Goal: Task Accomplishment & Management: Manage account settings

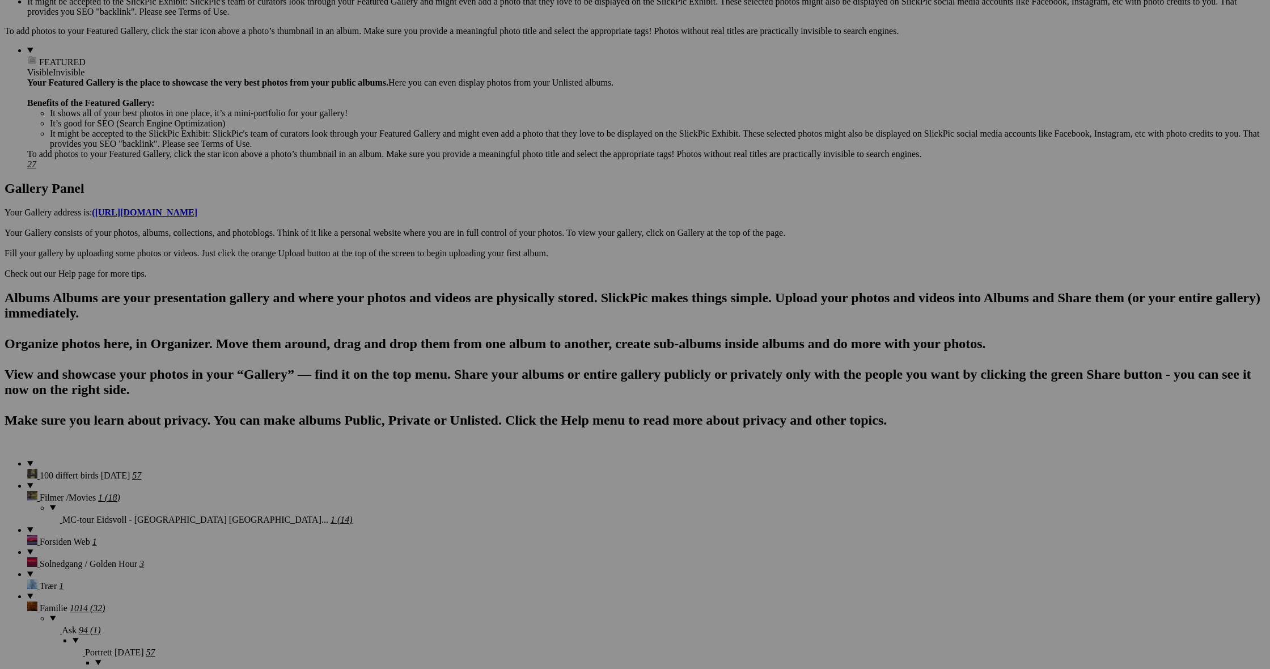
scroll to position [414, 0]
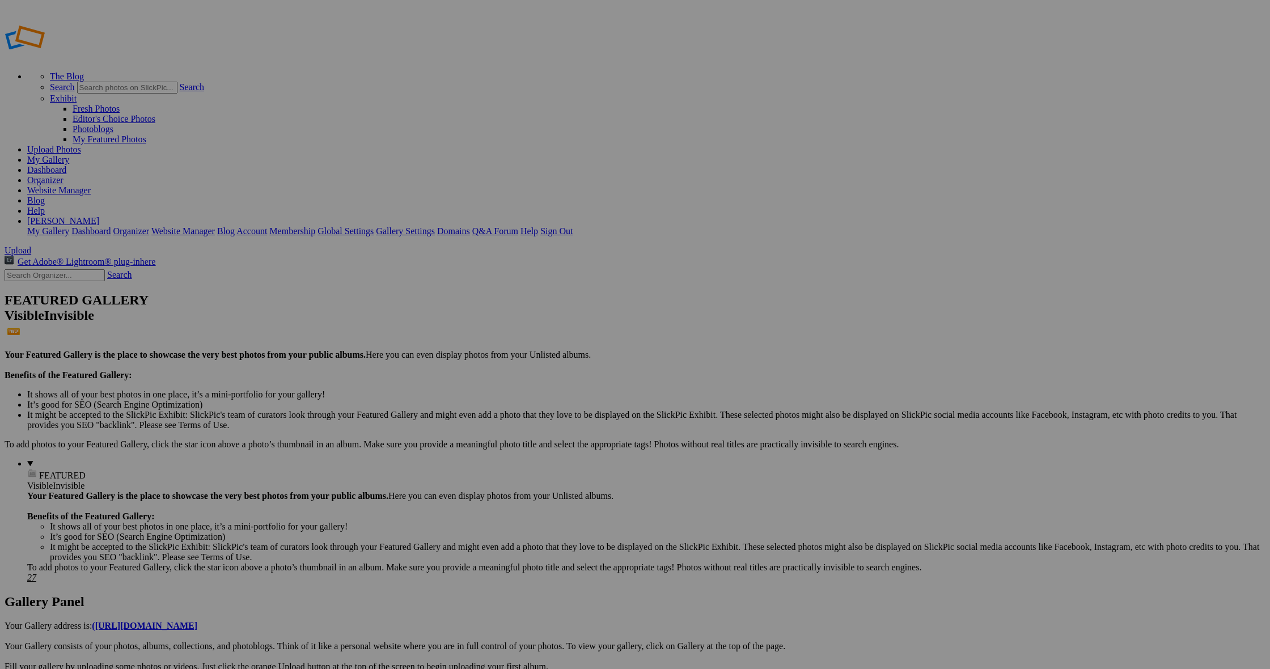
scroll to position [0, 0]
click at [36, 573] on span at bounding box center [36, 578] width 0 height 10
click at [117, 459] on details "FEATURED Visible Invisible Your Featured Gallery is the place to showcase the v…" at bounding box center [646, 521] width 1238 height 124
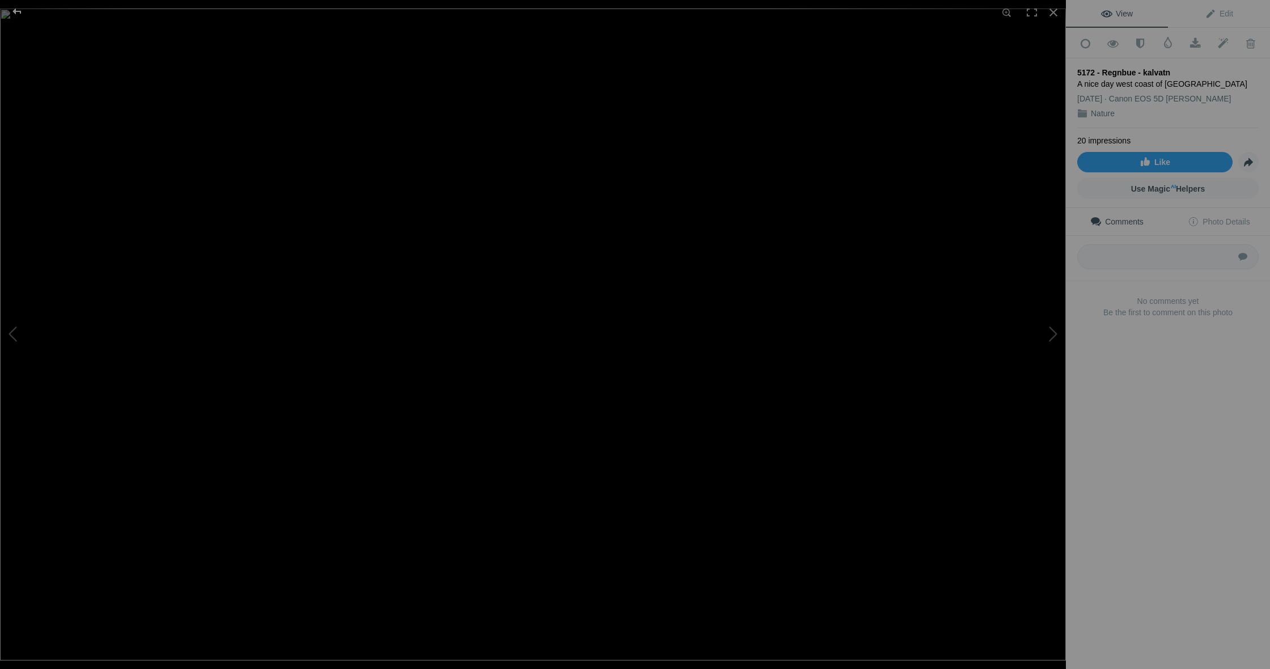
click at [16, 12] on div at bounding box center [17, 11] width 41 height 23
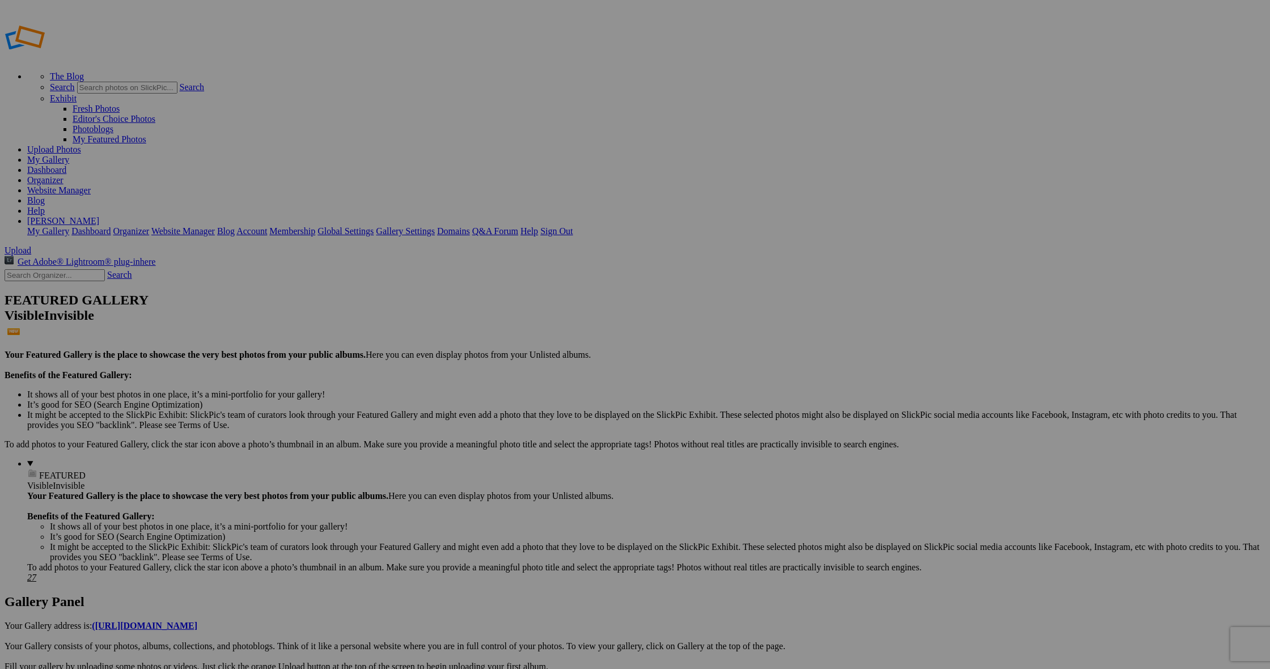
type input "Portretter"
click at [485, 372] on span at bounding box center [485, 377] width 0 height 10
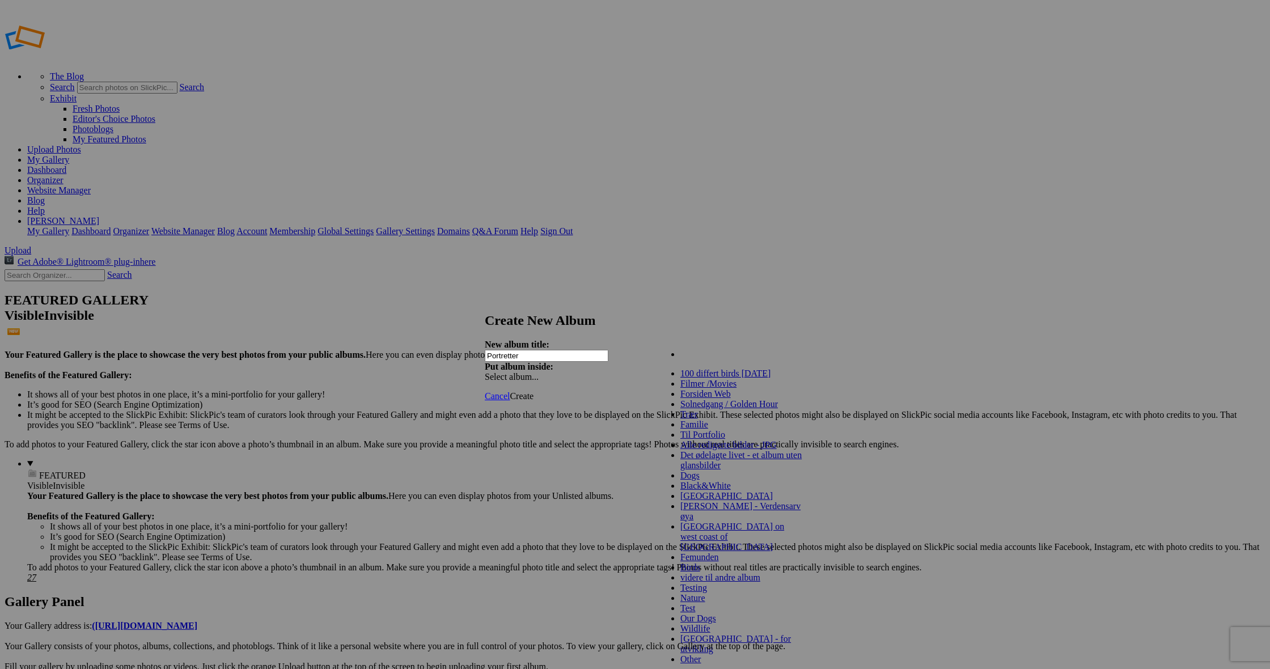
click at [782, 346] on div "My Albums 100 differt birds in one year Filmer /Movies MC-tour Eidsvoll - Bodø …" at bounding box center [722, 348] width 129 height 16
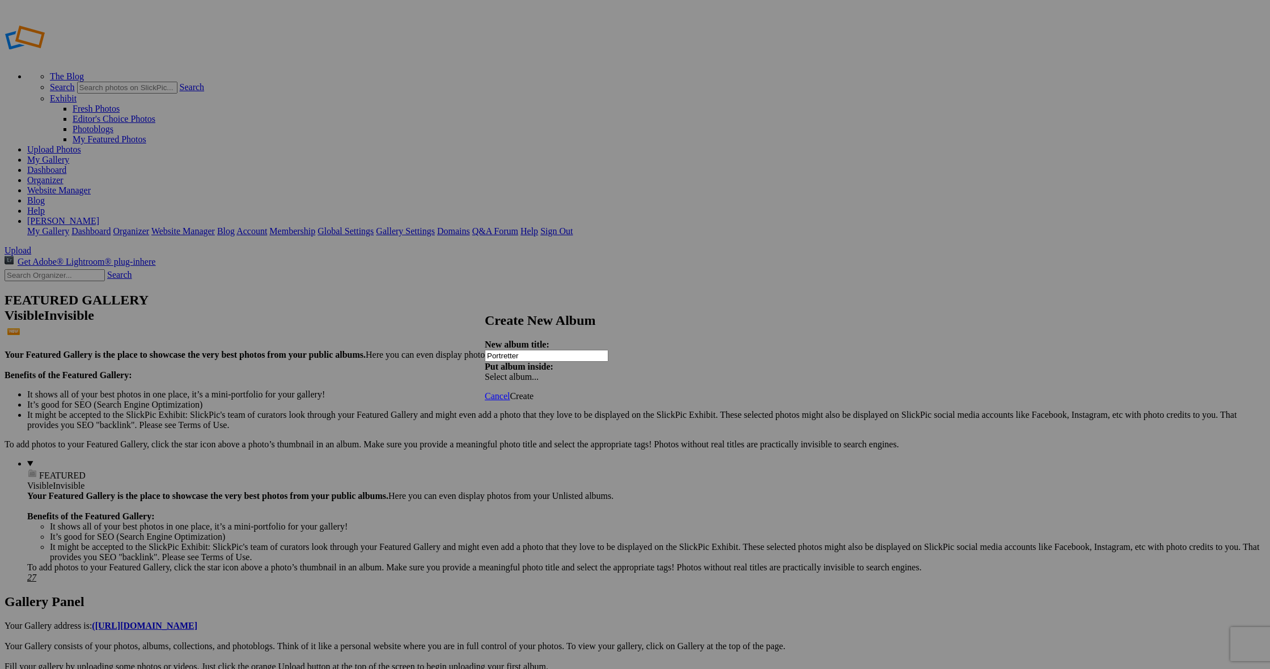
click at [534, 391] on span "Create" at bounding box center [522, 396] width 24 height 10
